Goal: Information Seeking & Learning: Learn about a topic

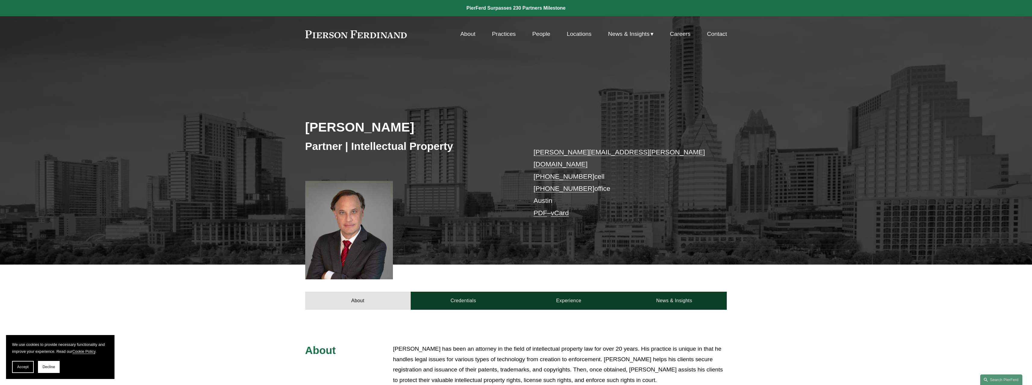
click at [371, 34] on link at bounding box center [356, 34] width 102 height 8
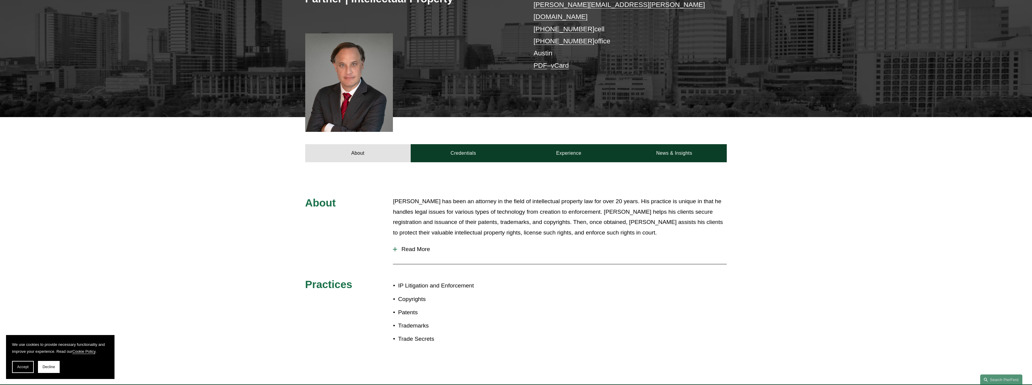
scroll to position [151, 0]
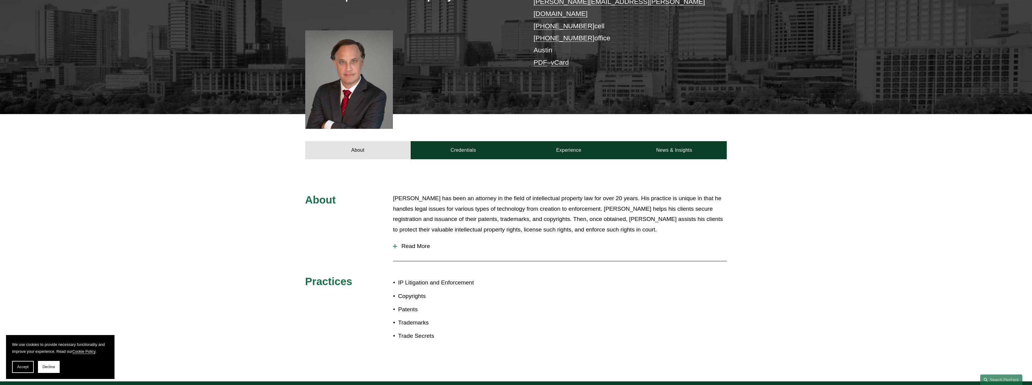
click at [400, 243] on span "Read More" at bounding box center [562, 246] width 330 height 7
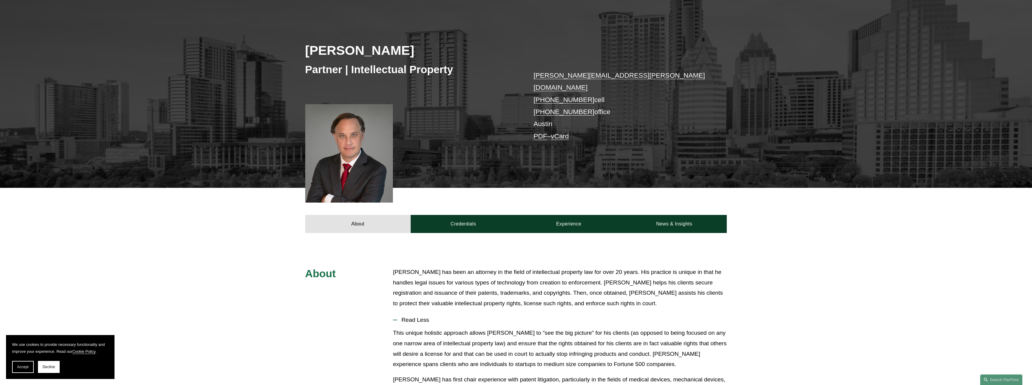
scroll to position [60, 0]
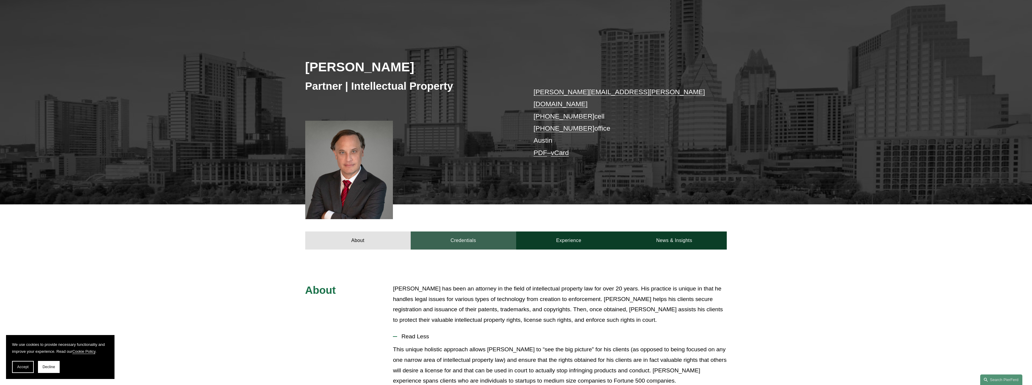
click at [434, 232] on link "Credentials" at bounding box center [463, 241] width 105 height 18
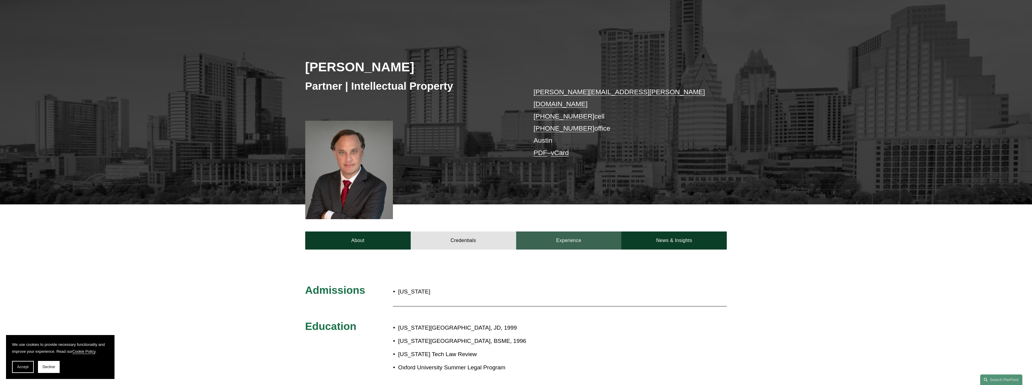
click at [564, 232] on link "Experience" at bounding box center [568, 241] width 105 height 18
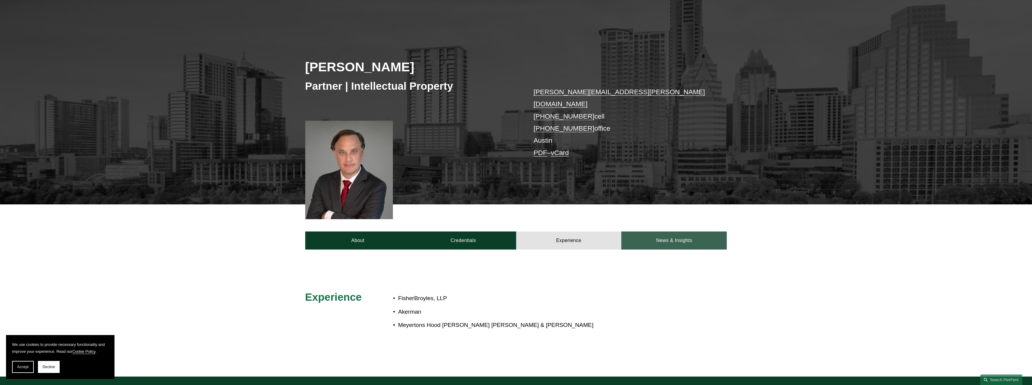
click at [634, 232] on link "News & Insights" at bounding box center [673, 241] width 105 height 18
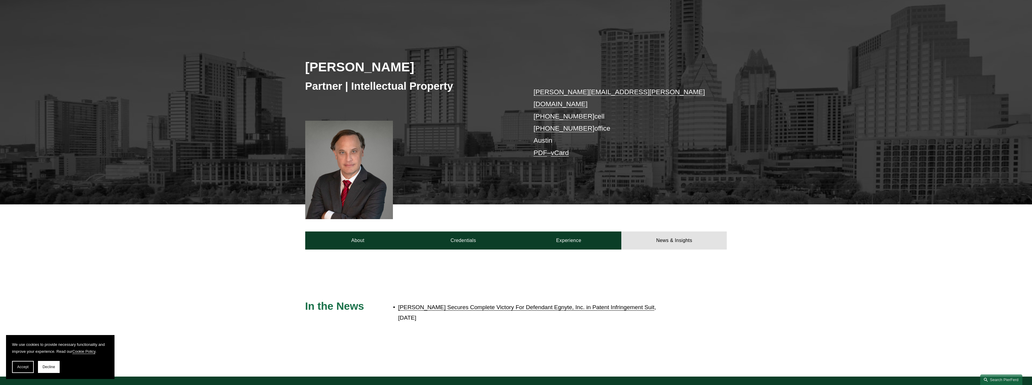
click at [331, 194] on div at bounding box center [349, 170] width 88 height 99
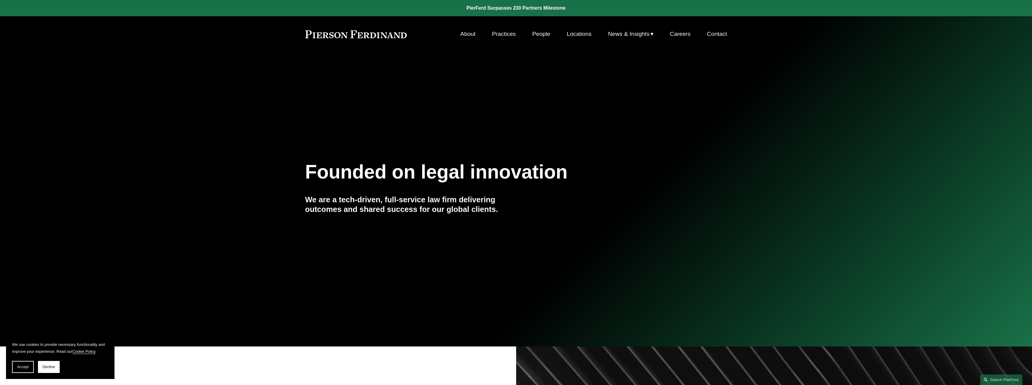
click at [496, 32] on link "Practices" at bounding box center [504, 33] width 24 height 11
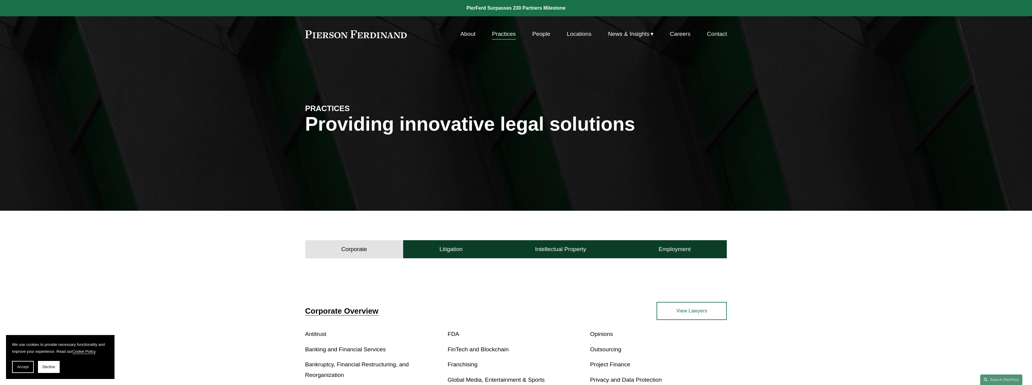
click at [541, 33] on link "People" at bounding box center [541, 33] width 18 height 11
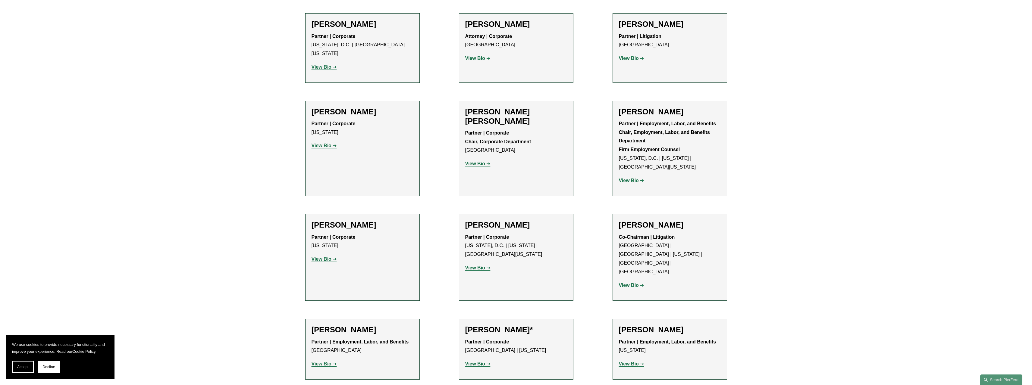
scroll to position [2342, 0]
